Goal: Check status: Check status

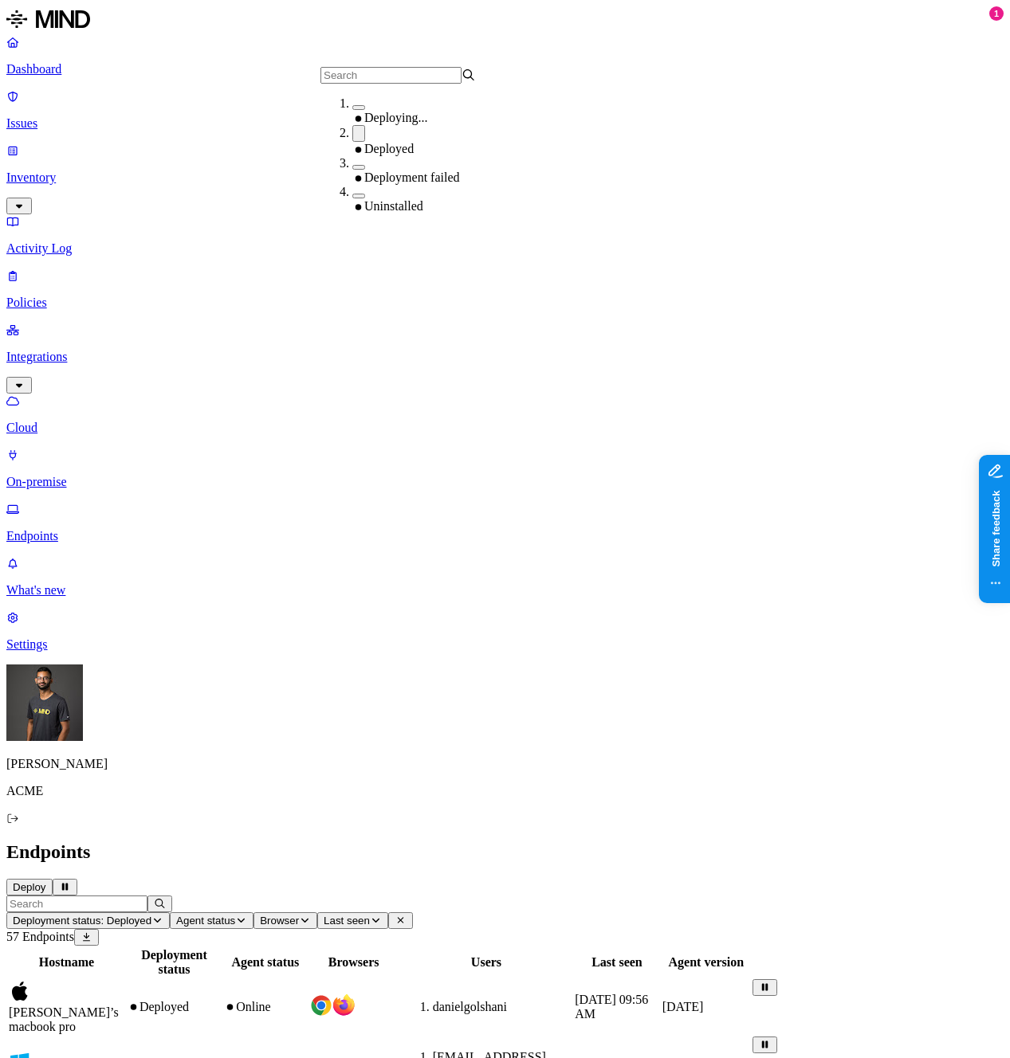
click at [352, 141] on div "Deployed" at bounding box center [429, 140] width 155 height 31
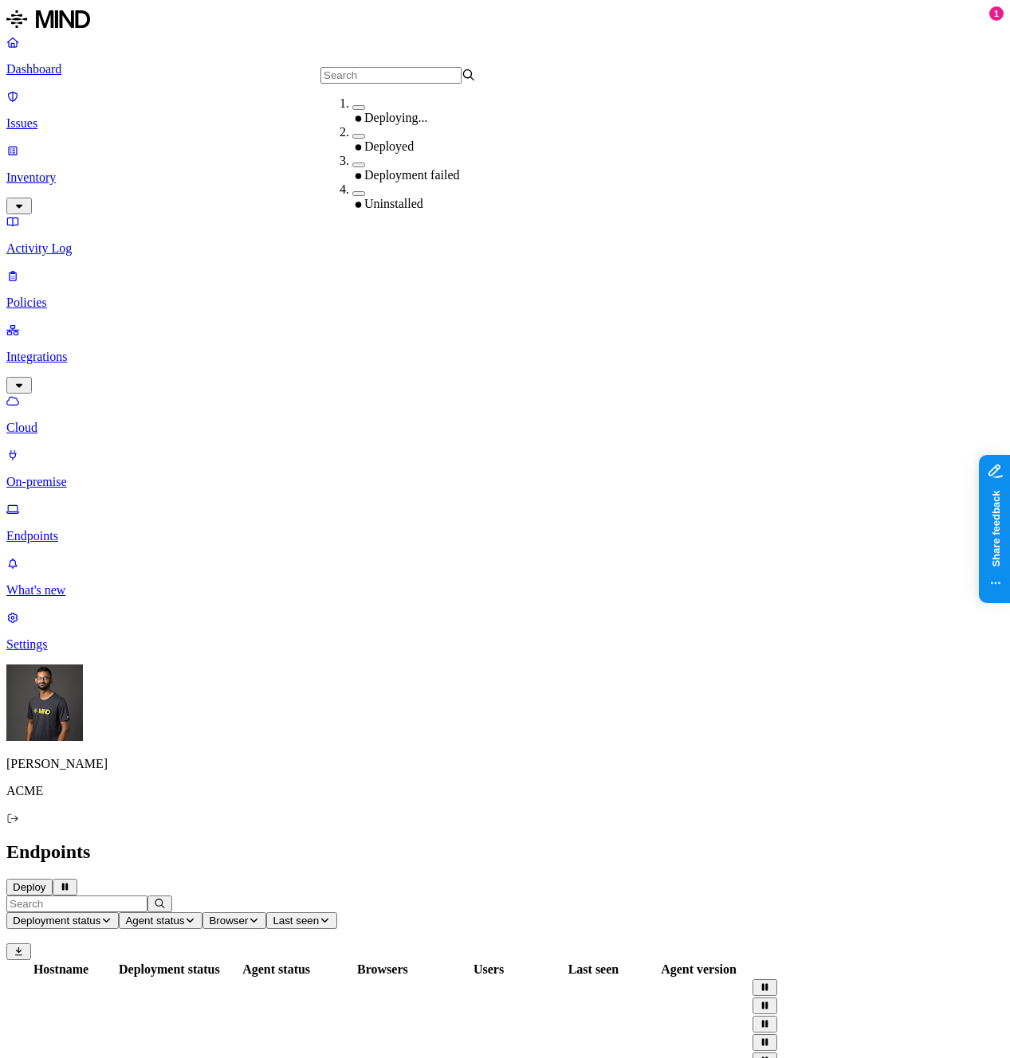
click at [808, 841] on h2 "Endpoints" at bounding box center [504, 852] width 997 height 22
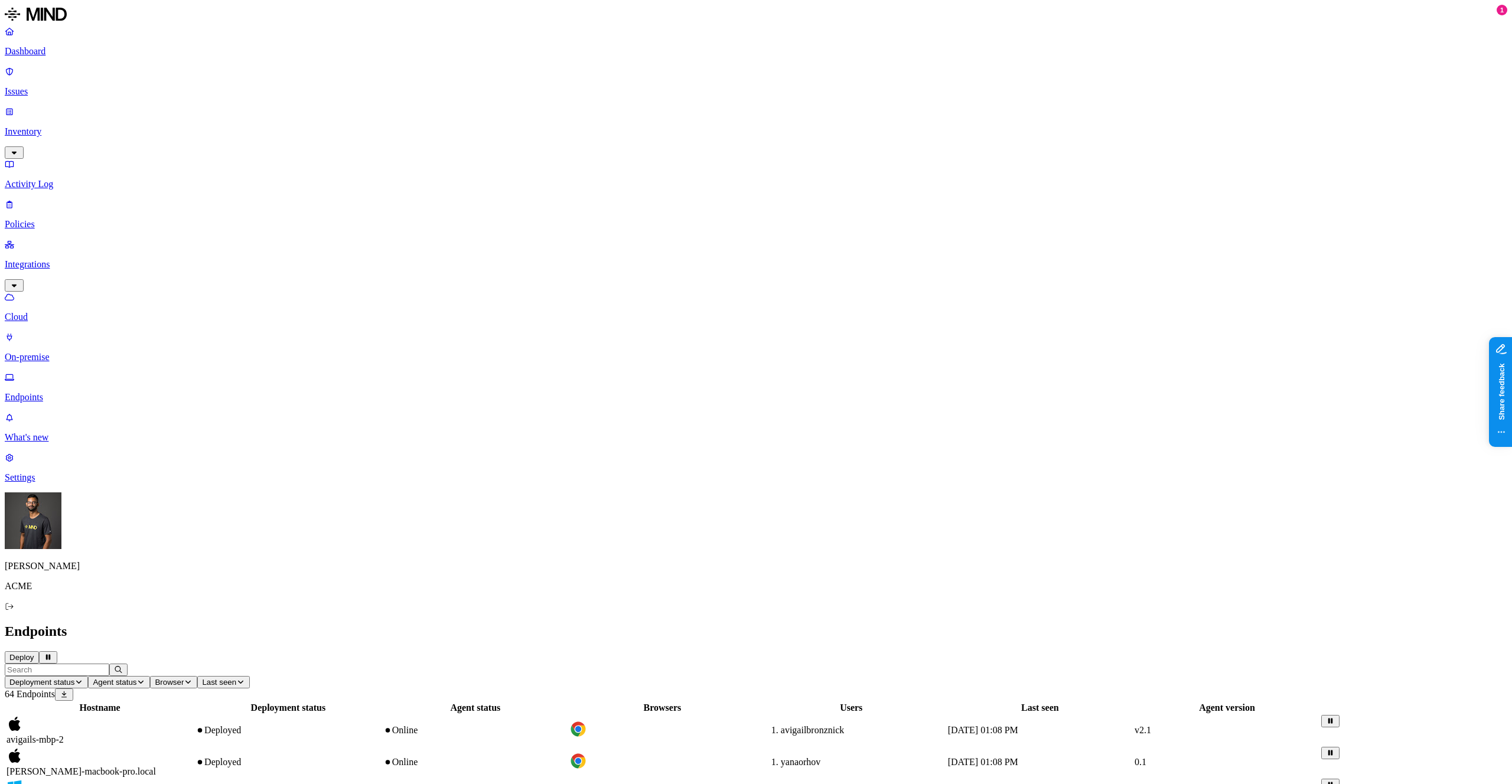
click at [382, 715] on td "Deployed" at bounding box center [288, 730] width 187 height 30
click at [568, 715] on td "Online" at bounding box center [475, 730] width 185 height 30
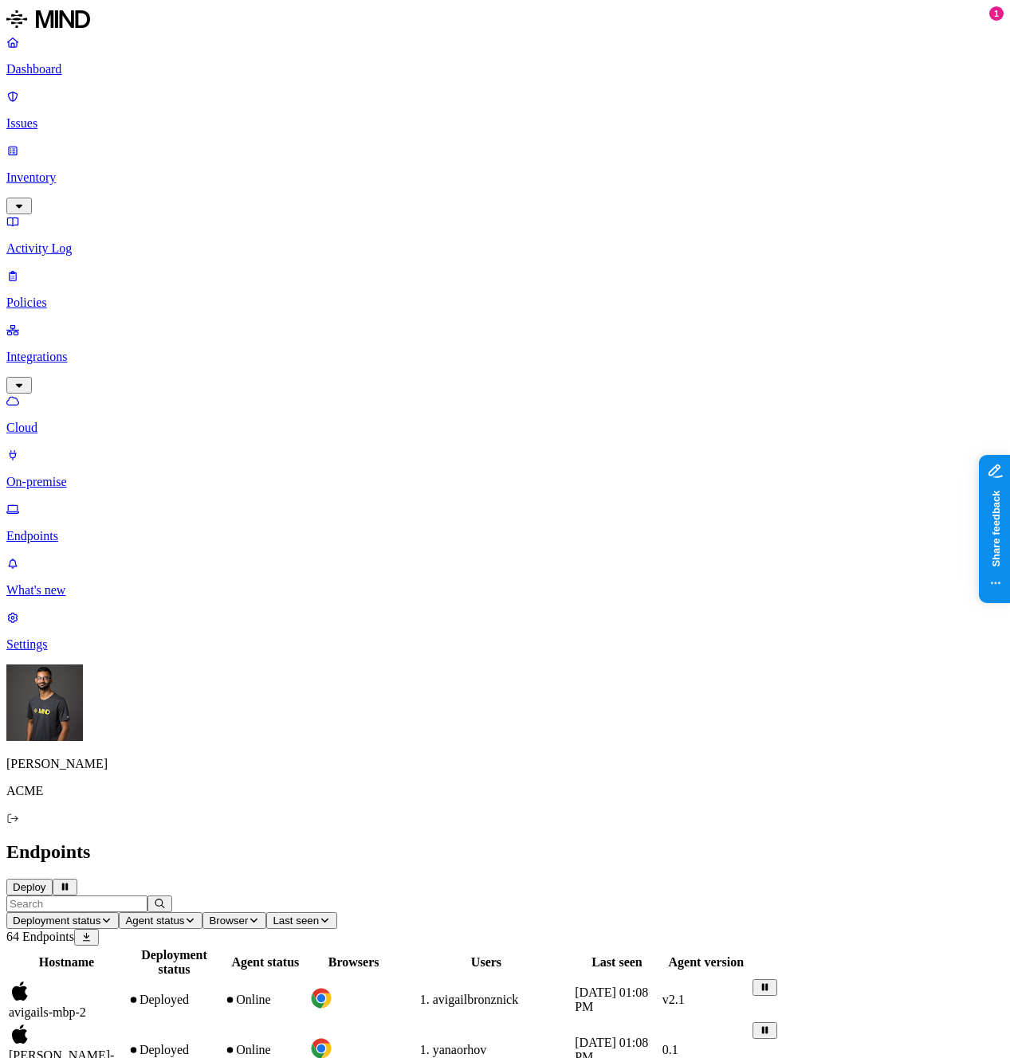
click at [306, 993] on div "Online" at bounding box center [265, 1000] width 82 height 14
